Goal: Transaction & Acquisition: Purchase product/service

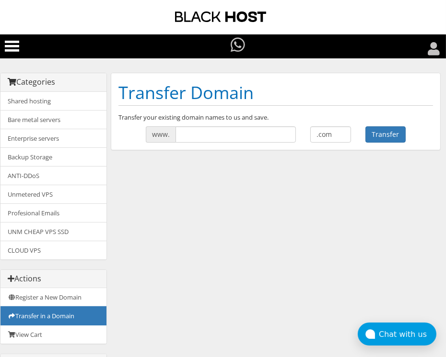
click at [180, 134] on input "text" at bounding box center [235, 135] width 120 height 16
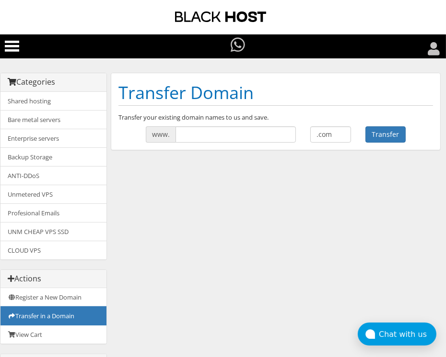
click at [180, 134] on input "text" at bounding box center [235, 135] width 120 height 16
